Goal: Transaction & Acquisition: Purchase product/service

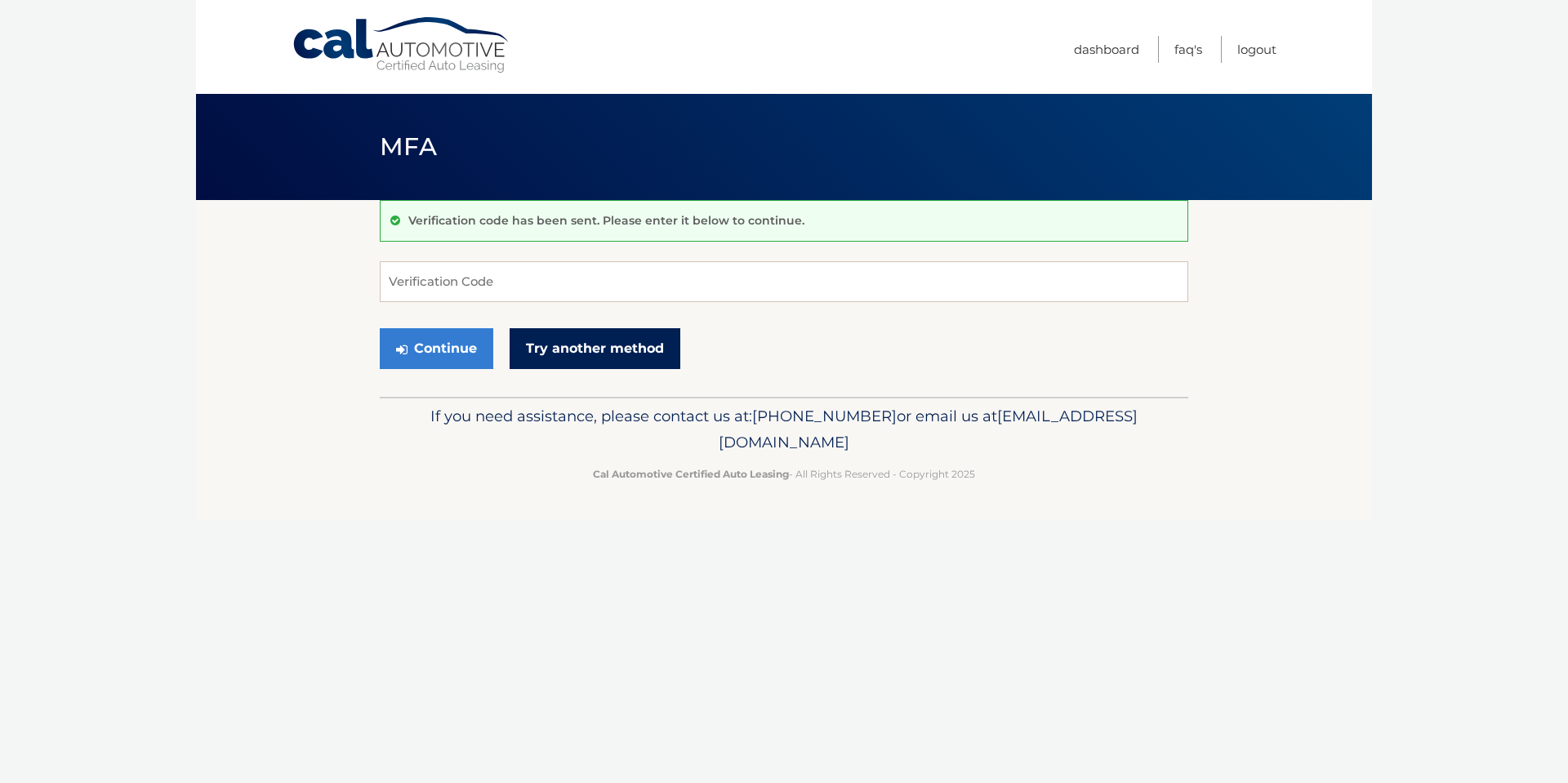
click at [602, 338] on link "Try another method" at bounding box center [594, 349] width 171 height 41
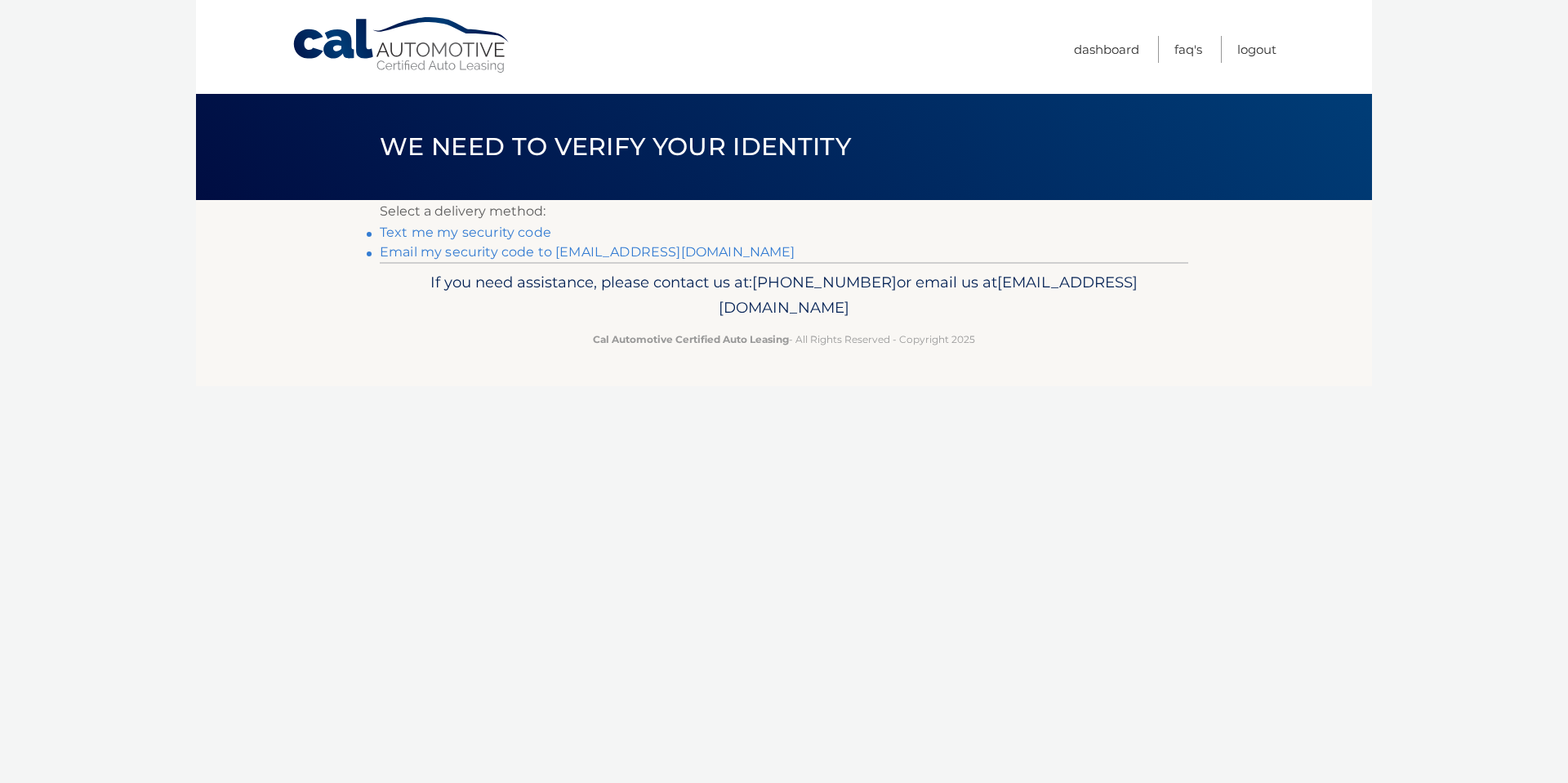
click at [522, 255] on link "Email my security code to m*****@rlrpclaw.com" at bounding box center [587, 252] width 415 height 15
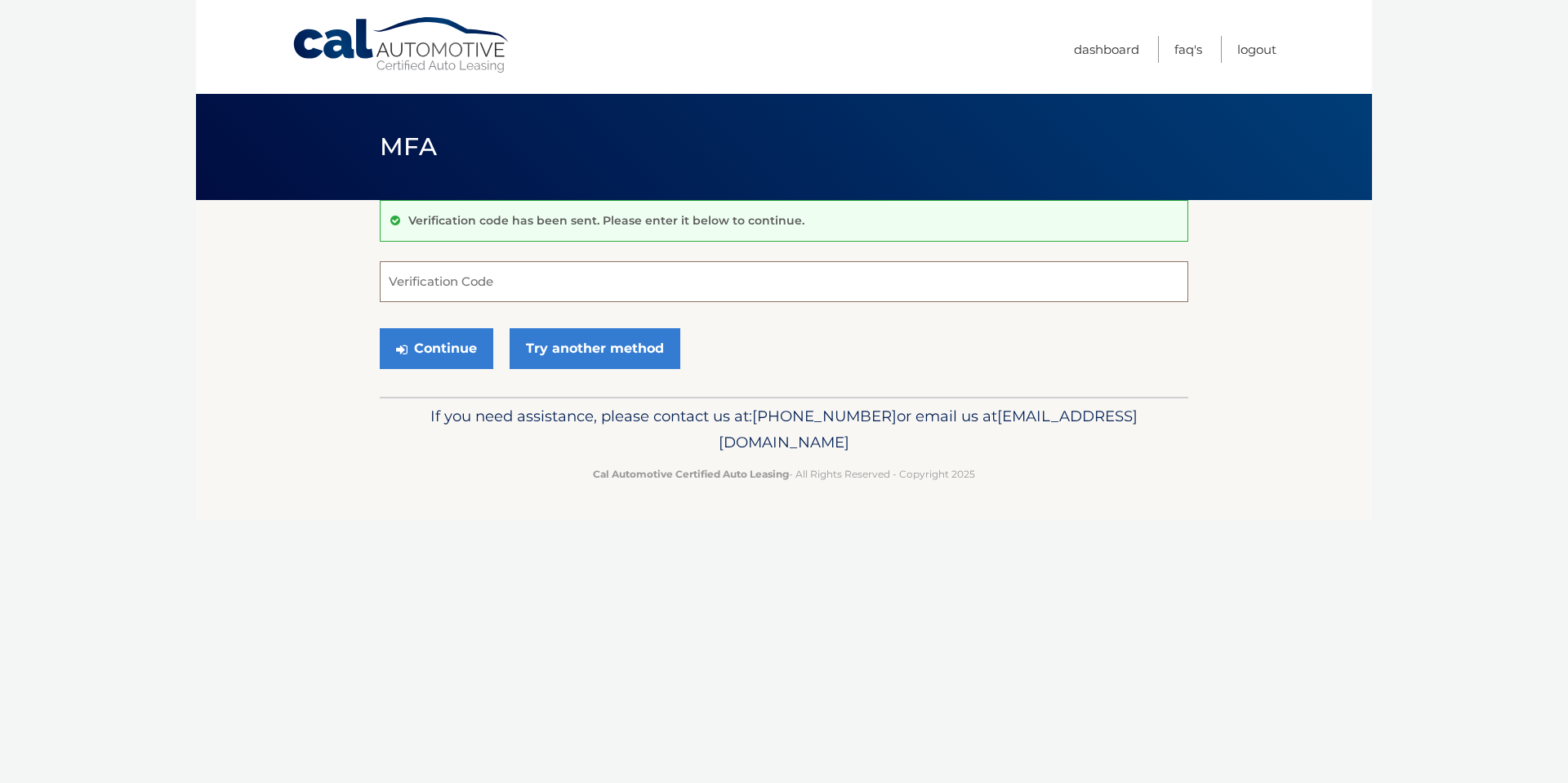
click at [567, 274] on input "Verification Code" at bounding box center [784, 282] width 808 height 41
click at [495, 280] on input "Verification Code" at bounding box center [784, 282] width 808 height 41
type input "078532"
click at [438, 349] on button "Continue" at bounding box center [436, 349] width 113 height 41
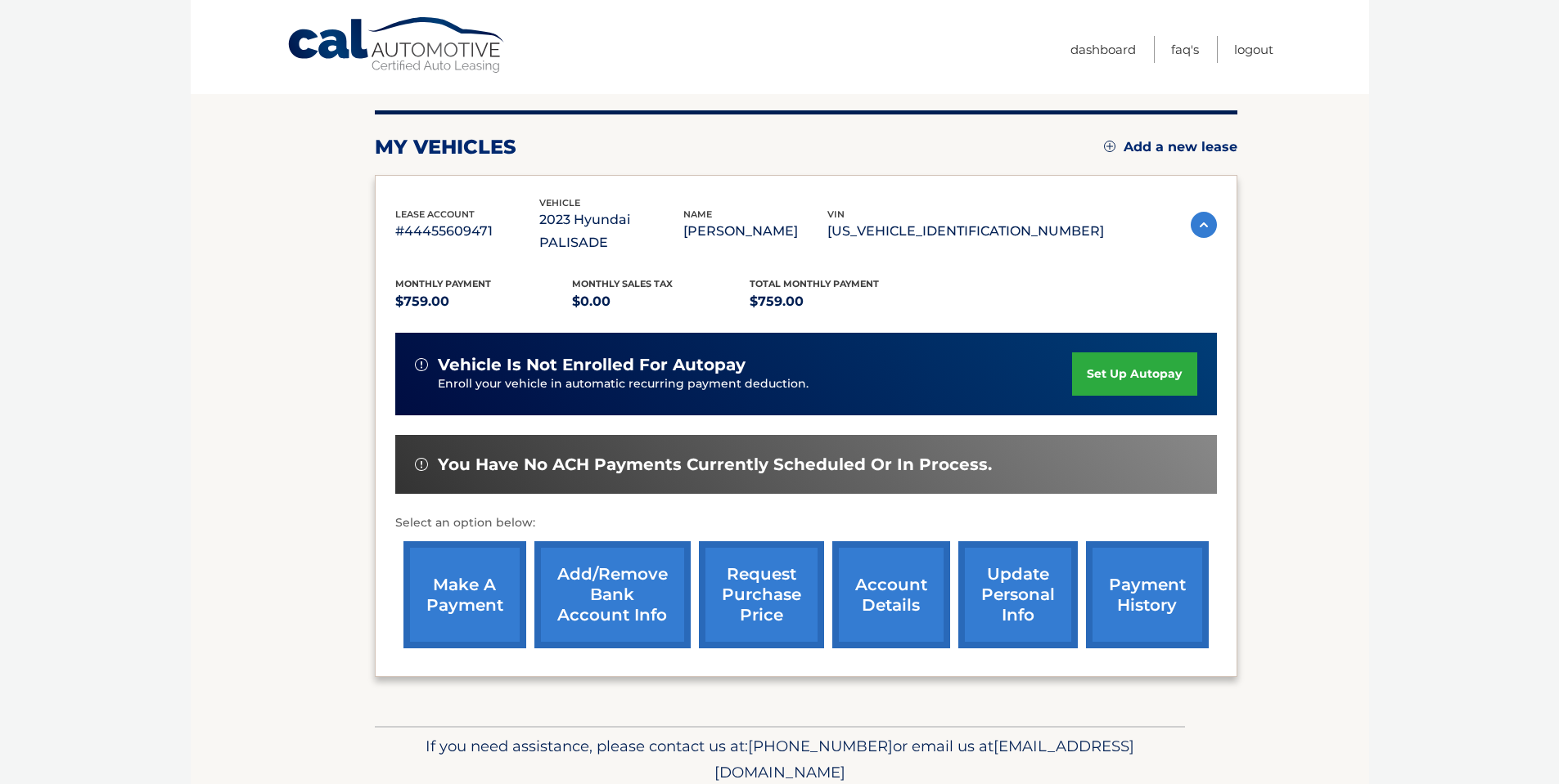
scroll to position [207, 0]
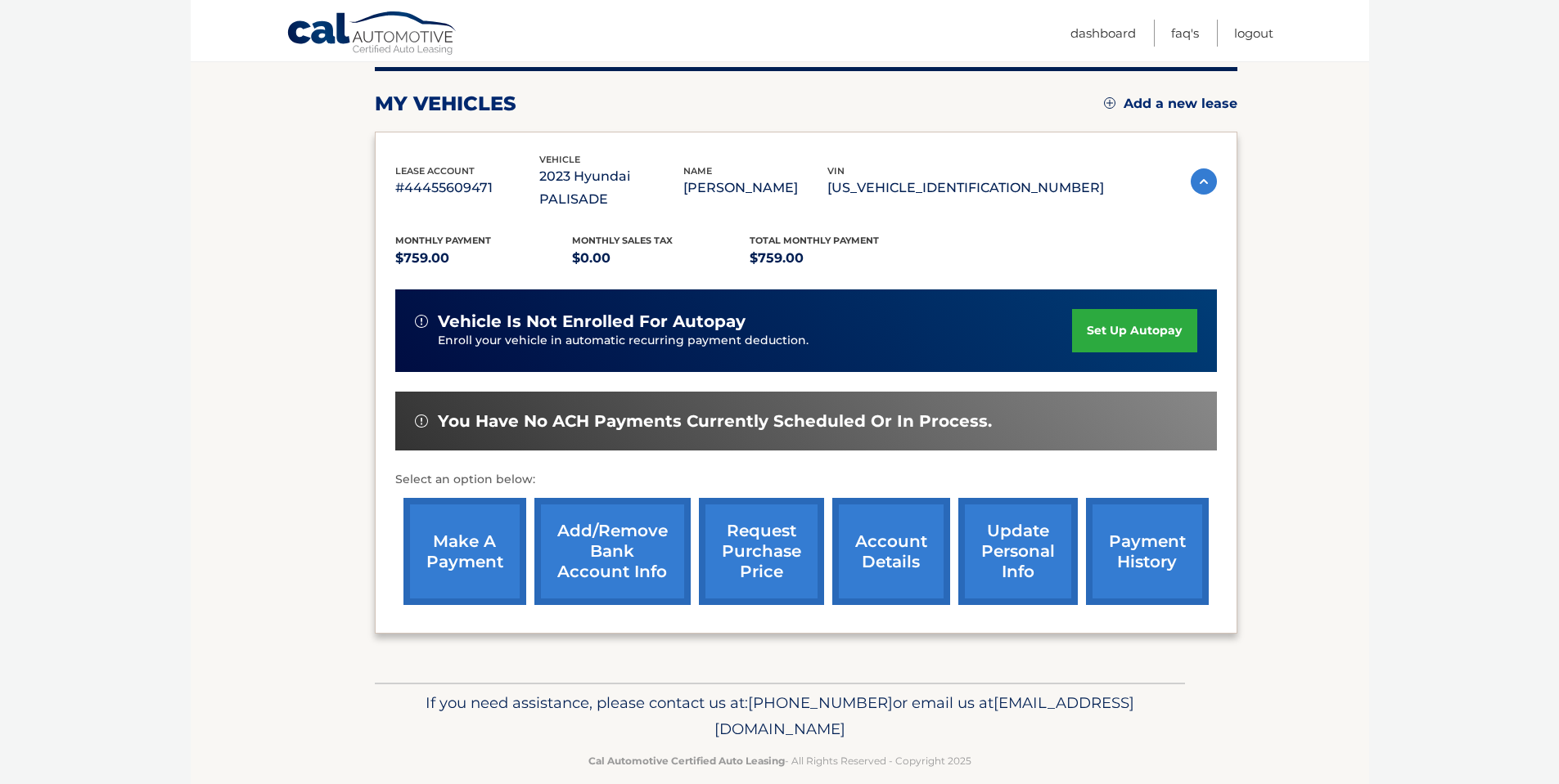
click at [464, 529] on link "make a payment" at bounding box center [464, 552] width 122 height 107
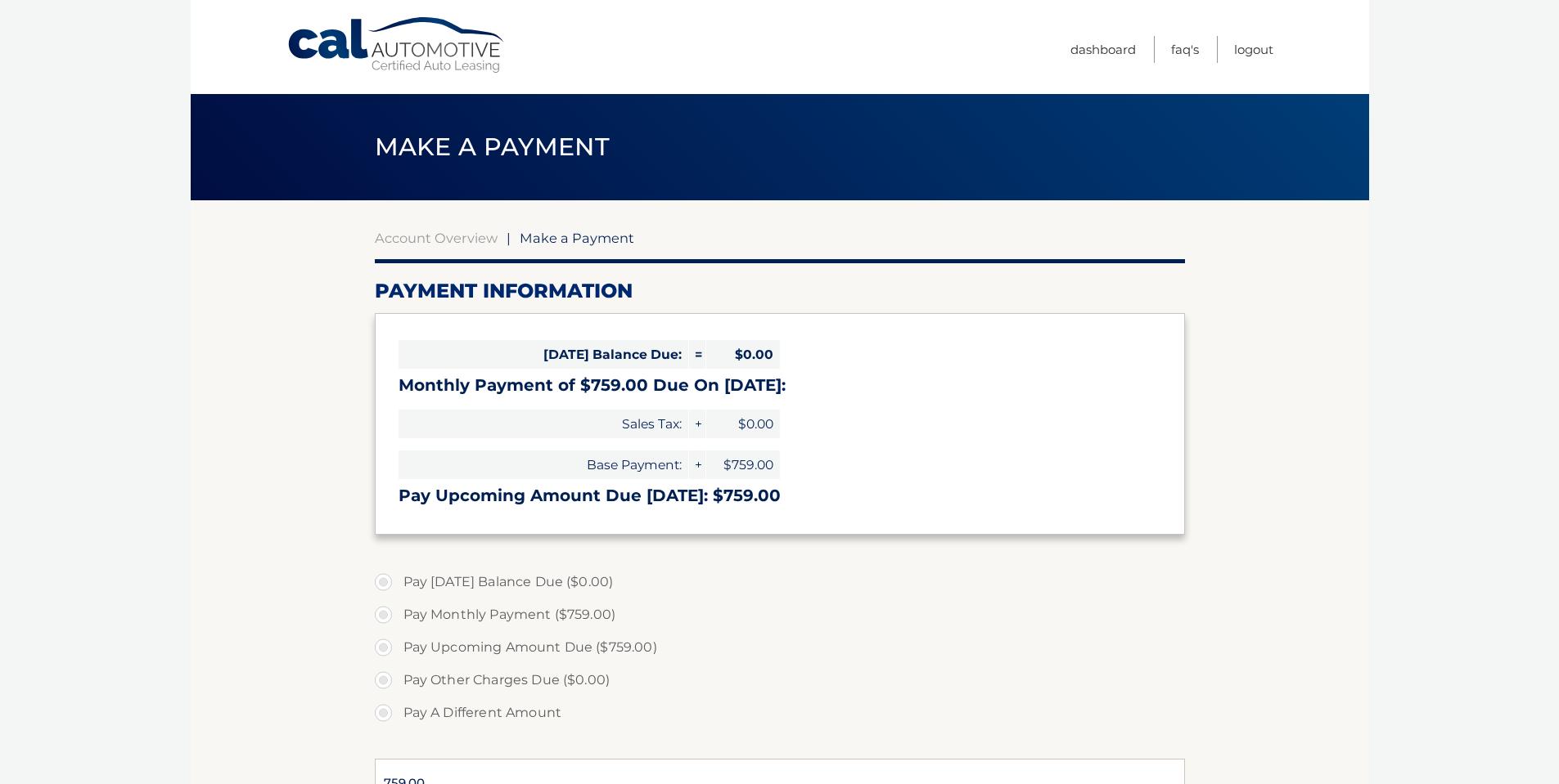
select select "ZDUwZmU1YWUtODc0Yy00OWE3LTk0OTYtY2E1NjFhNTY1ZDY2"
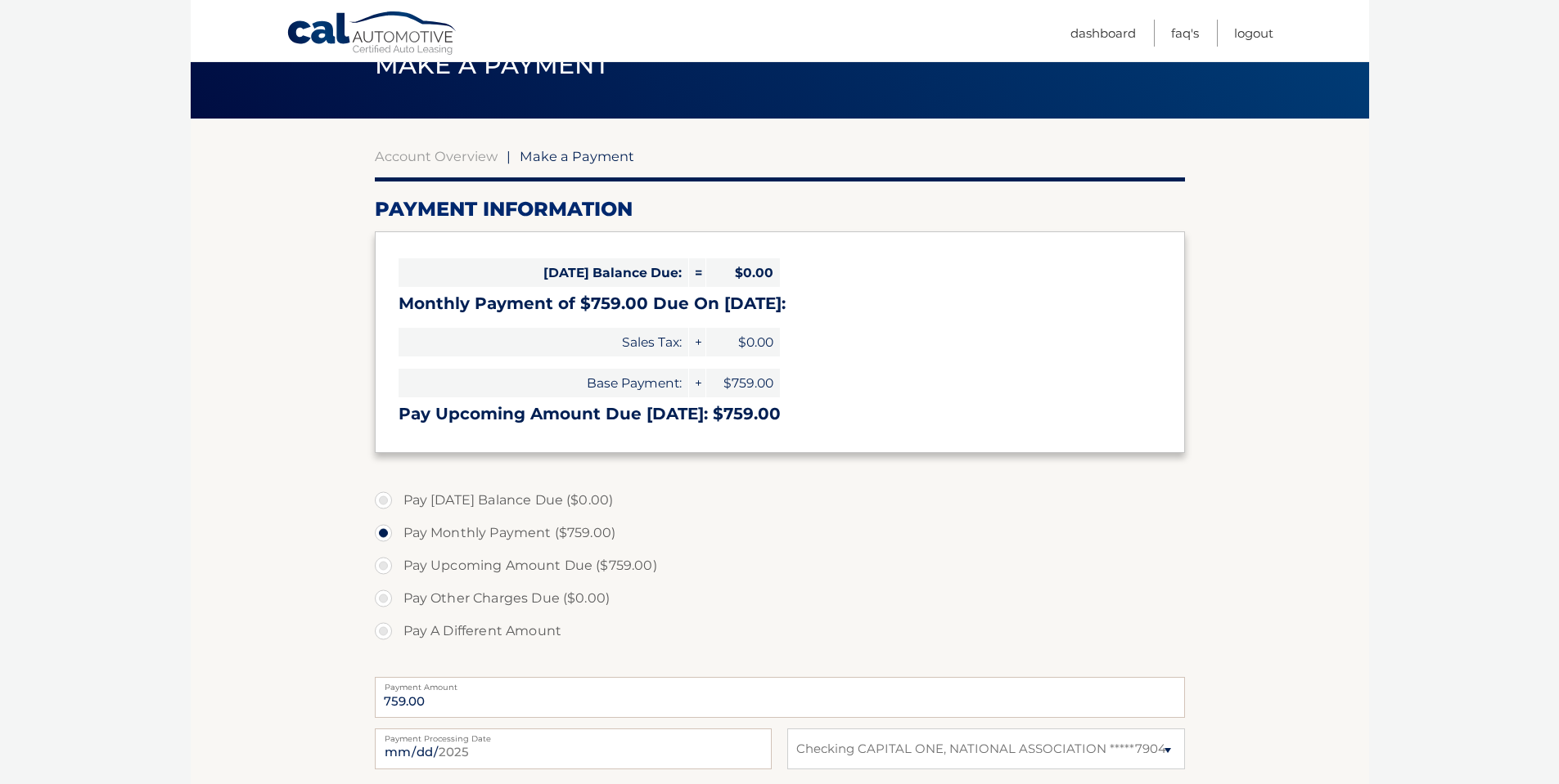
scroll to position [163, 0]
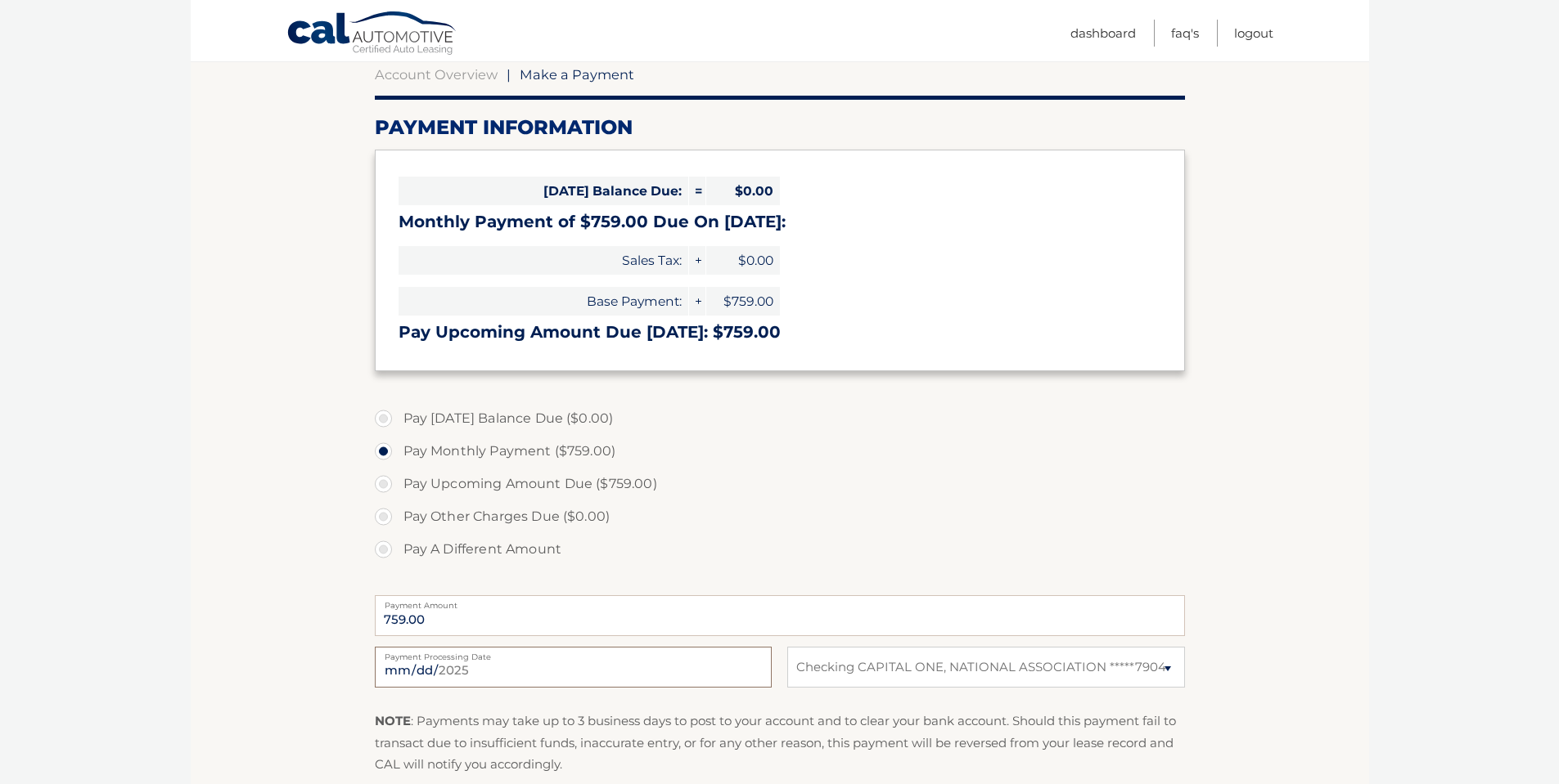
drag, startPoint x: 758, startPoint y: 672, endPoint x: 389, endPoint y: 670, distance: 369.0
click at [389, 670] on input "2025-08-11" at bounding box center [573, 667] width 397 height 41
type input "2025-08-13"
click at [1272, 449] on section "Account Overview | Make a Payment Payment Information Today's Balance Due: = $0…" at bounding box center [780, 459] width 1179 height 844
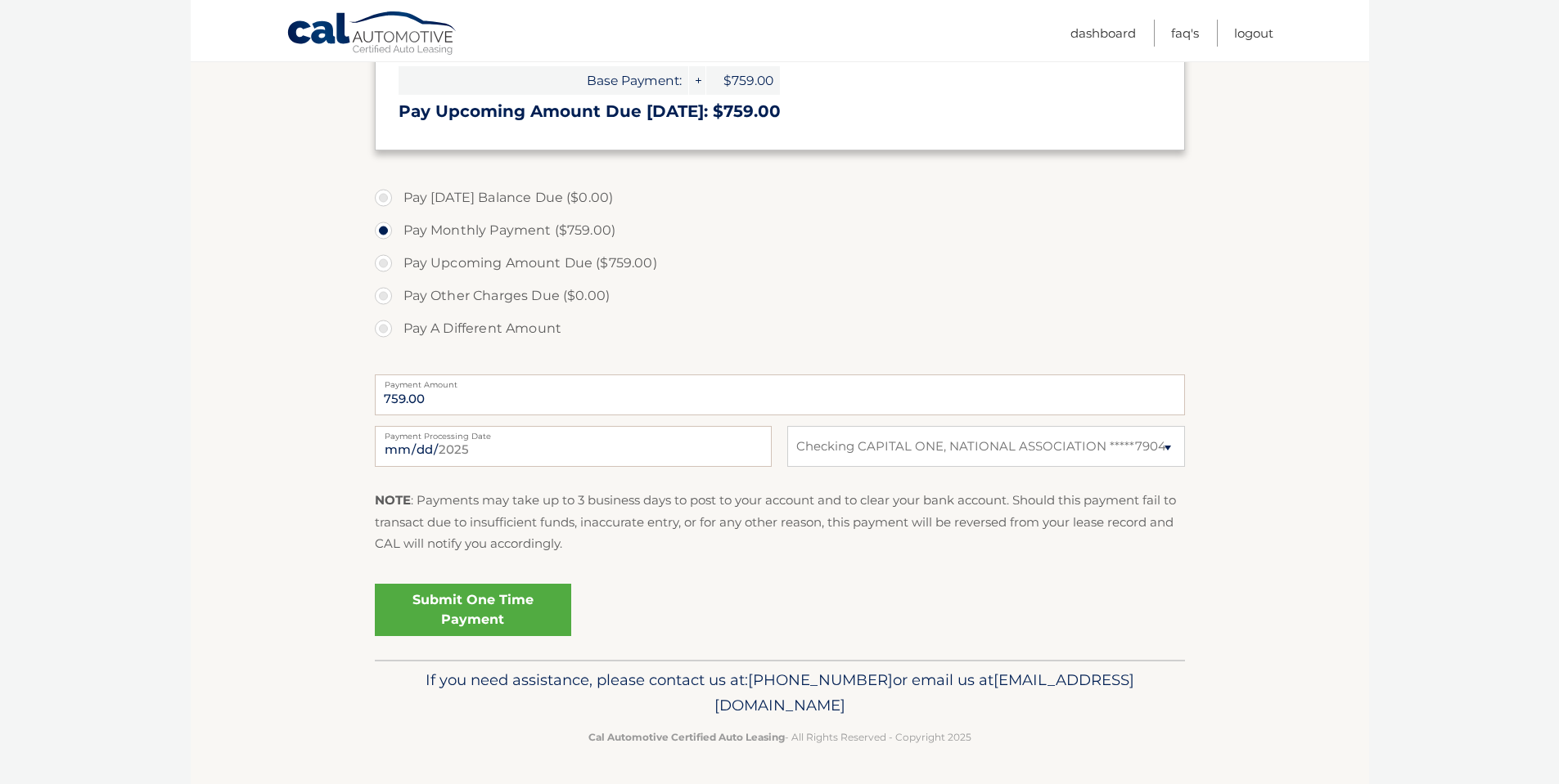
click at [458, 609] on link "Submit One Time Payment" at bounding box center [473, 610] width 197 height 53
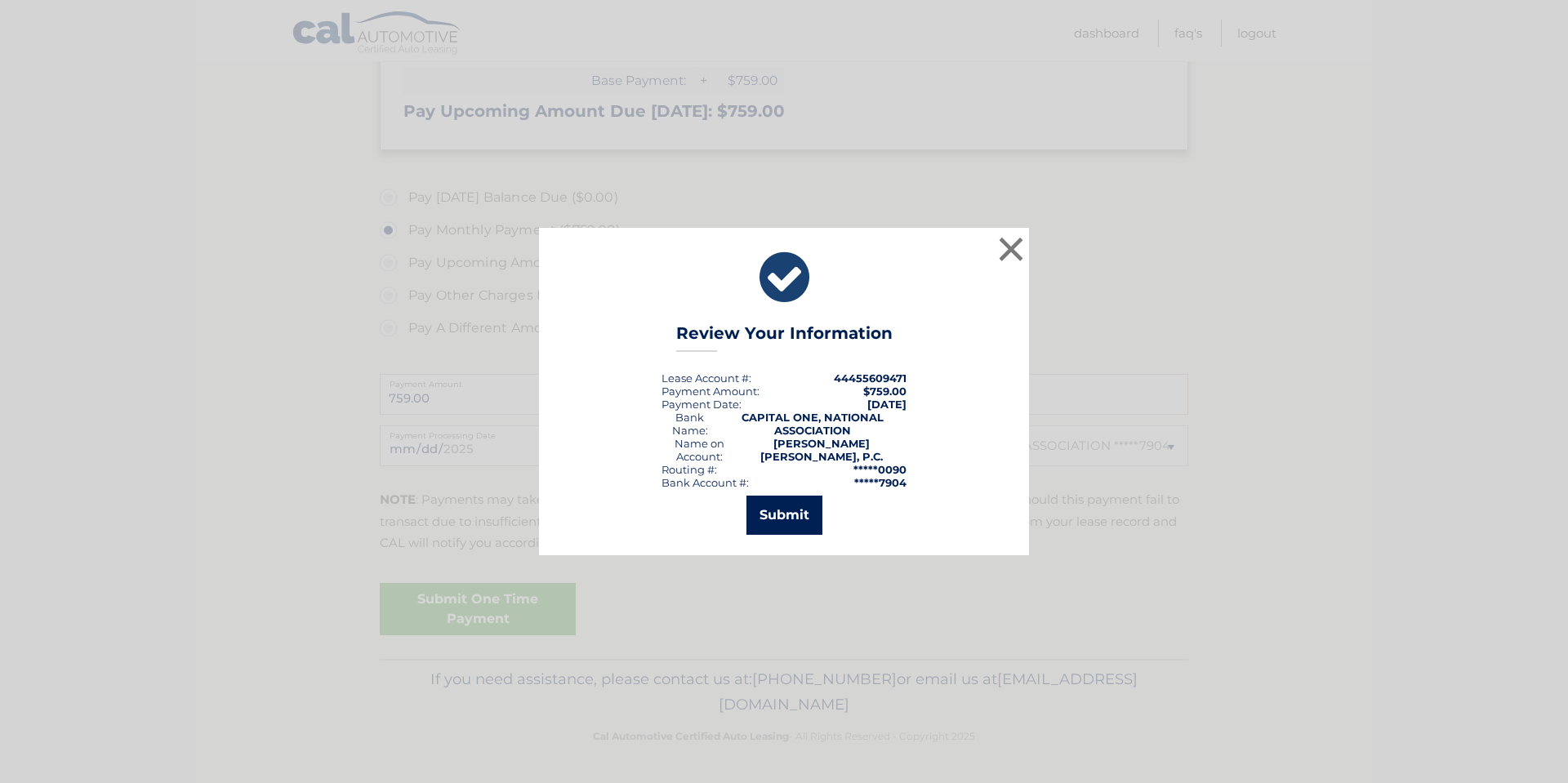
click at [800, 515] on button "Submit" at bounding box center [784, 515] width 76 height 39
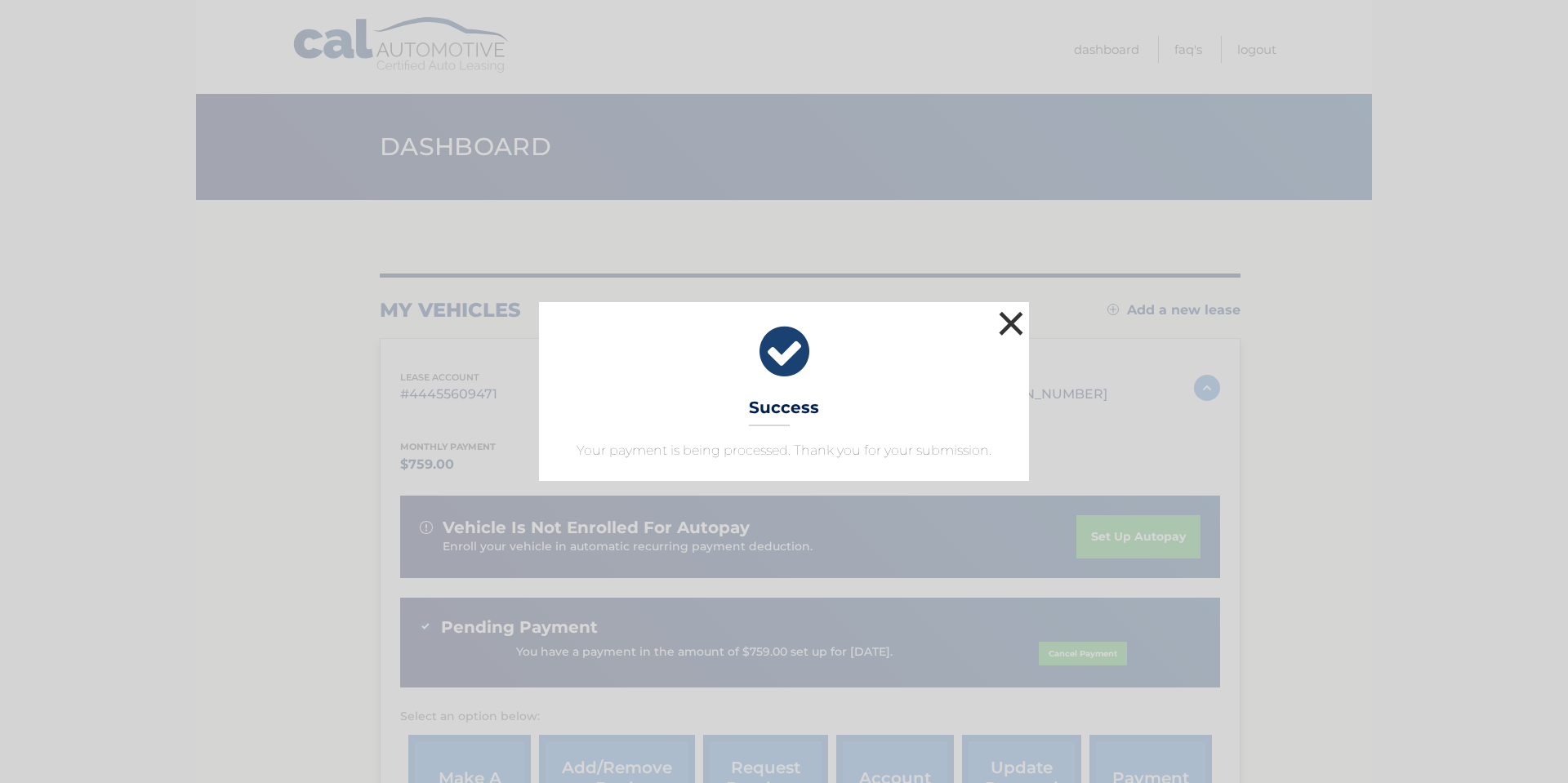
click at [1011, 323] on button "×" at bounding box center [1011, 323] width 33 height 33
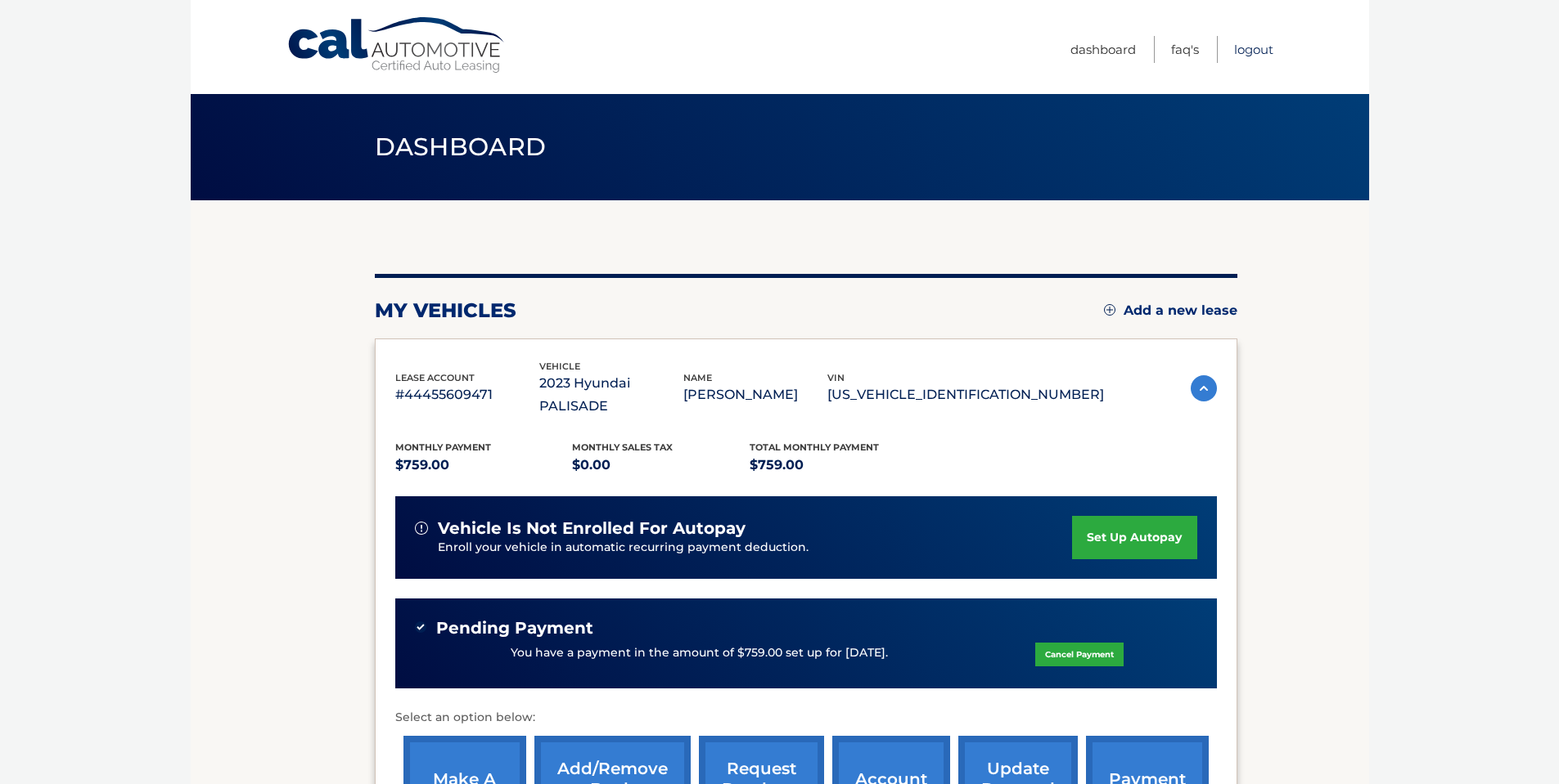
click at [1259, 49] on link "Logout" at bounding box center [1253, 50] width 39 height 27
